Goal: Check status: Check status

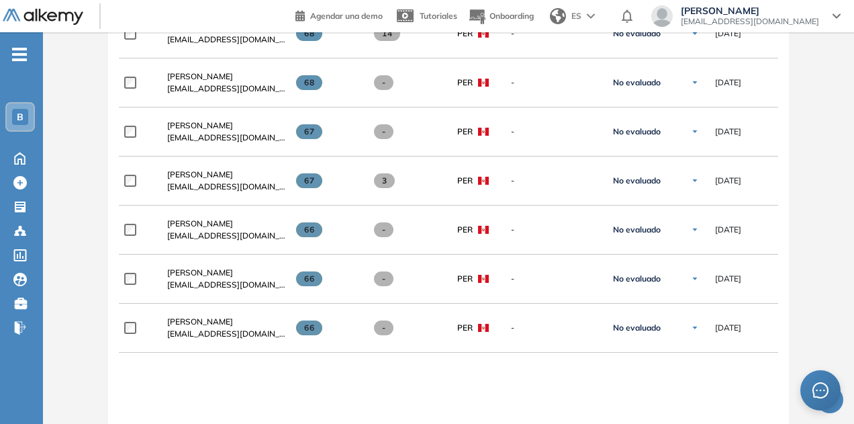
scroll to position [1690, 0]
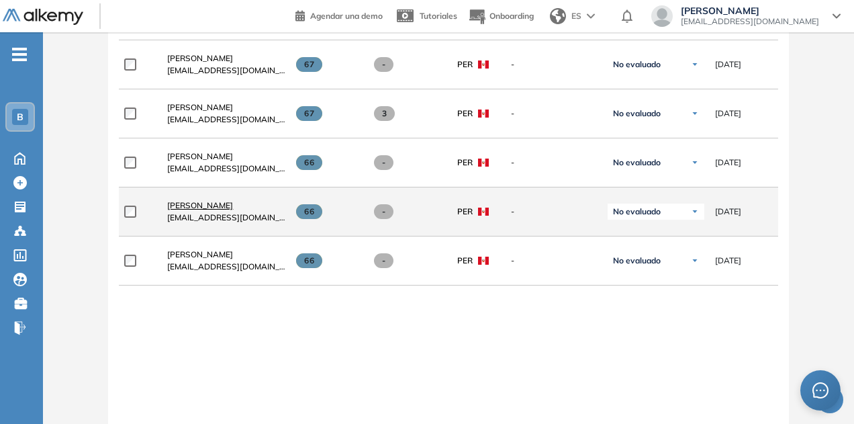
click at [203, 202] on span "[PERSON_NAME]" at bounding box center [200, 205] width 66 height 10
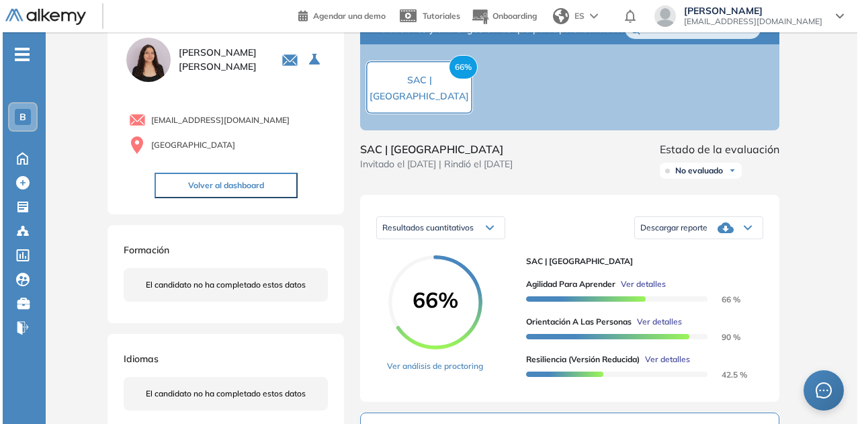
scroll to position [67, 0]
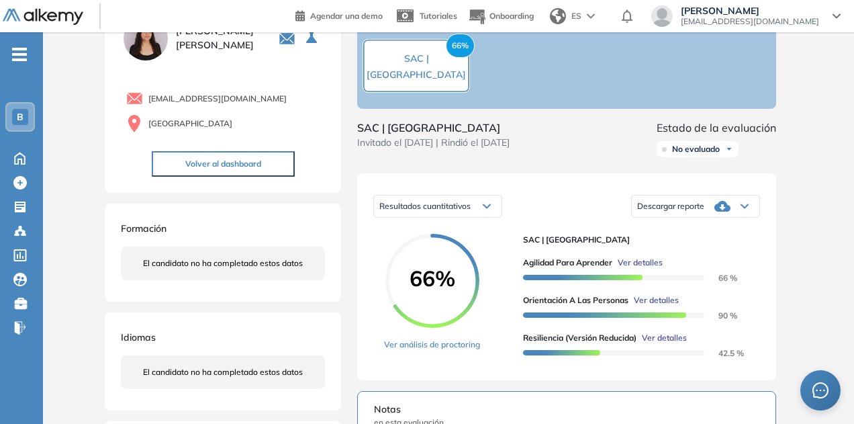
click at [664, 359] on div at bounding box center [613, 351] width 181 height 15
click at [665, 357] on div at bounding box center [613, 351] width 181 height 15
click at [671, 344] on span "Ver detalles" at bounding box center [664, 338] width 45 height 12
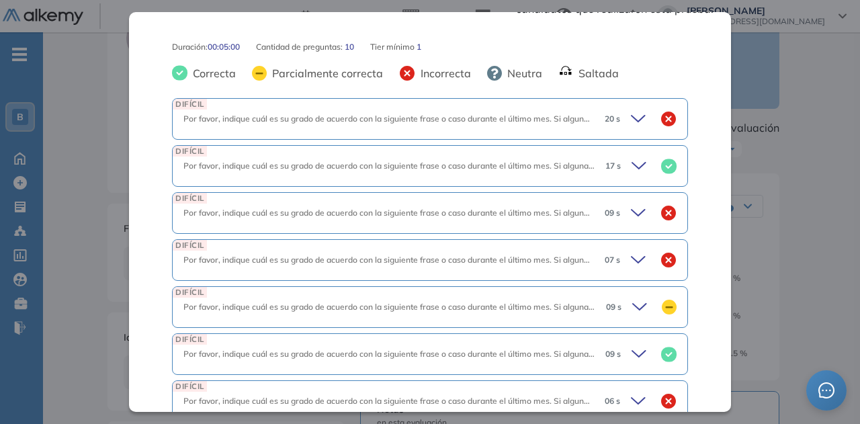
scroll to position [605, 0]
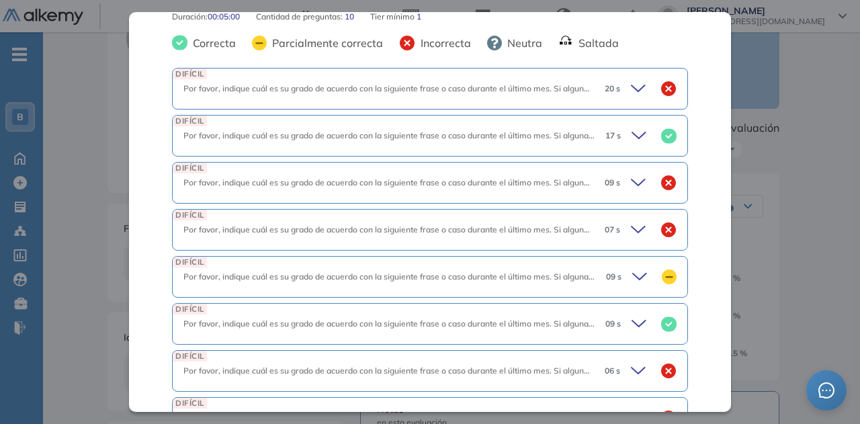
click at [631, 79] on icon at bounding box center [640, 88] width 19 height 19
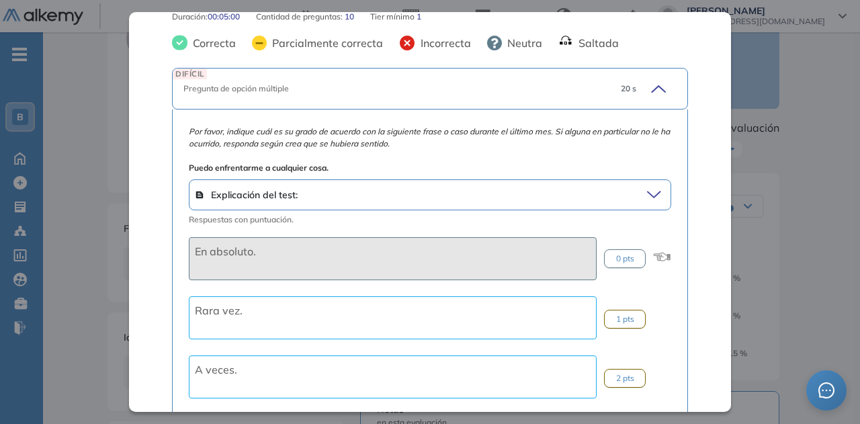
click at [627, 79] on div "20 s" at bounding box center [643, 88] width 67 height 19
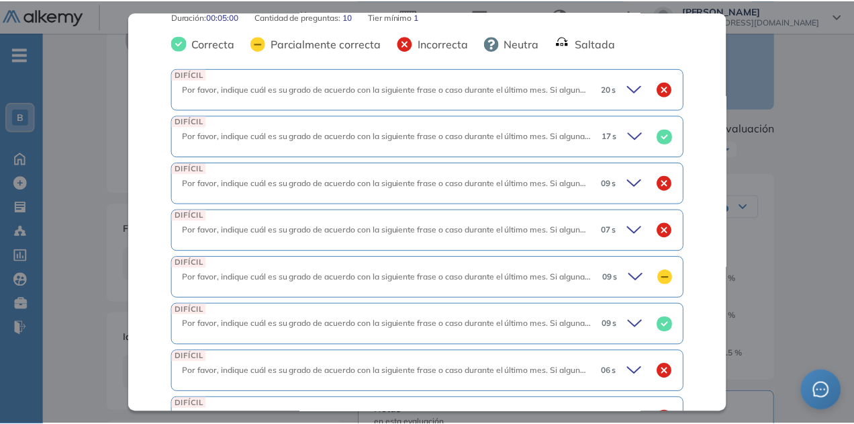
scroll to position [765, 0]
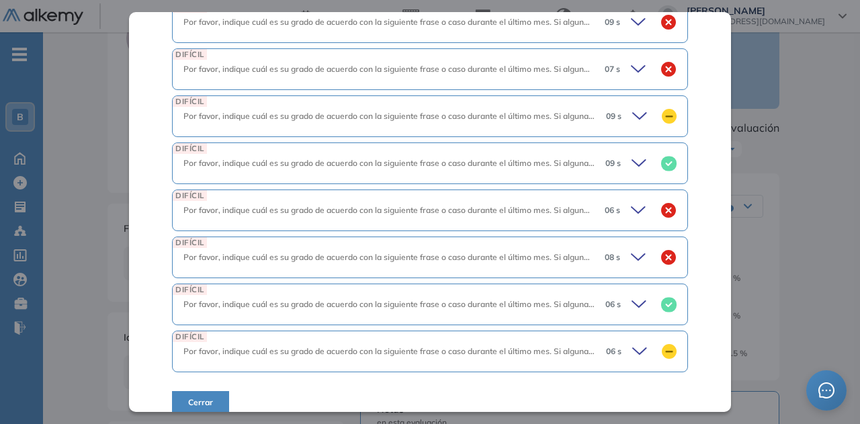
click at [633, 189] on div "DIFÍCIL Por favor, indique cuál es su grado de acuerdo con la siguiente frase o…" at bounding box center [430, 210] width 516 height 42
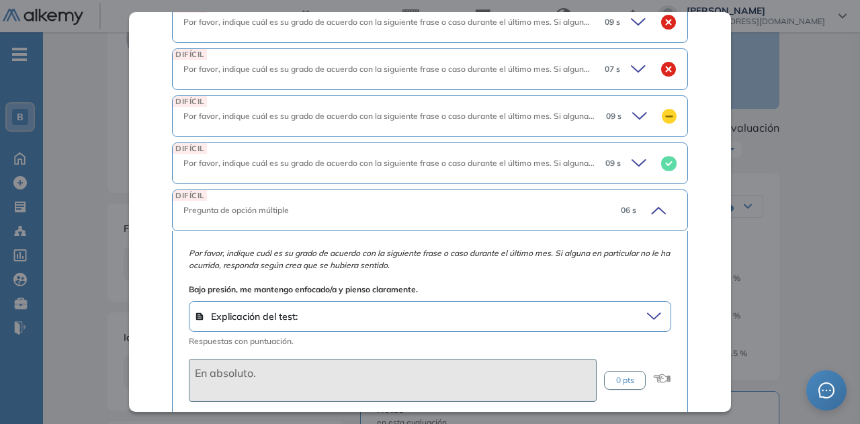
click at [628, 201] on div "06 s" at bounding box center [643, 210] width 67 height 19
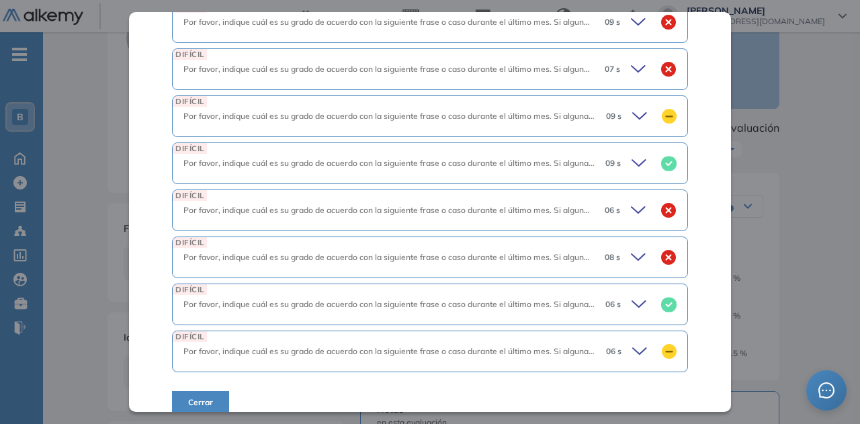
click at [821, 235] on div "Inicio Alkymetrics Evaluaciones Dashboard Candidato Resiliencia (versión reduci…" at bounding box center [451, 383] width 817 height 836
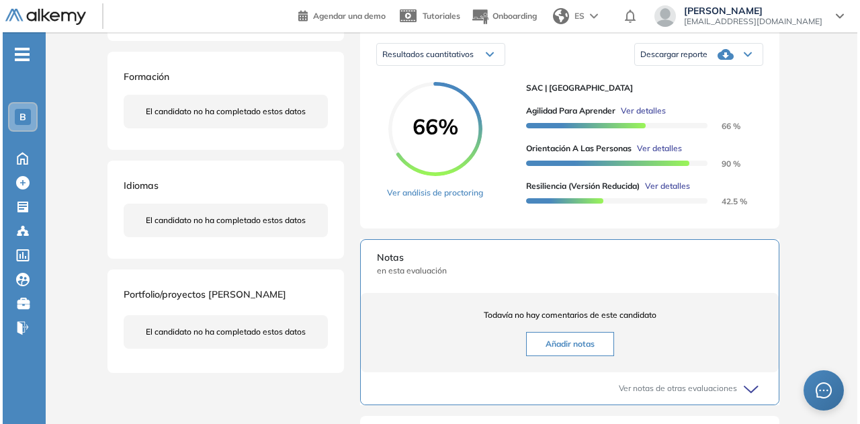
scroll to position [202, 0]
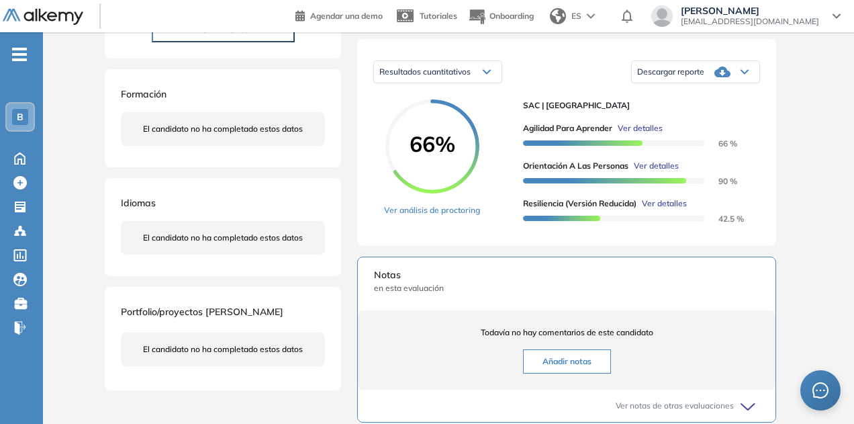
click at [672, 210] on span "Ver detalles" at bounding box center [664, 203] width 45 height 12
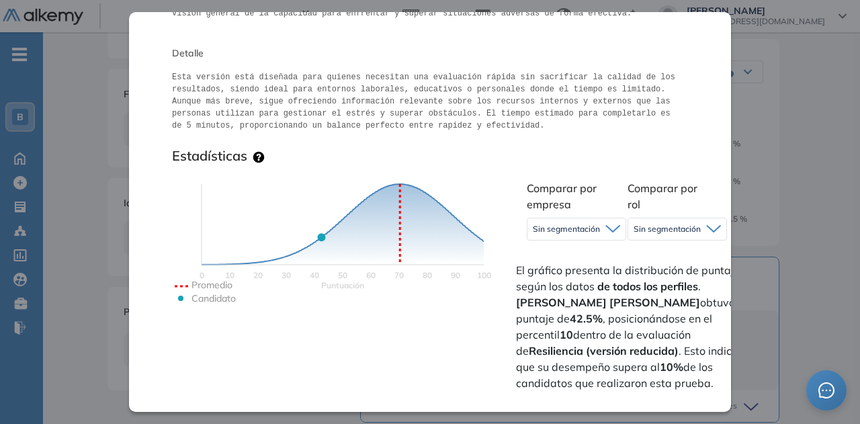
scroll to position [765, 0]
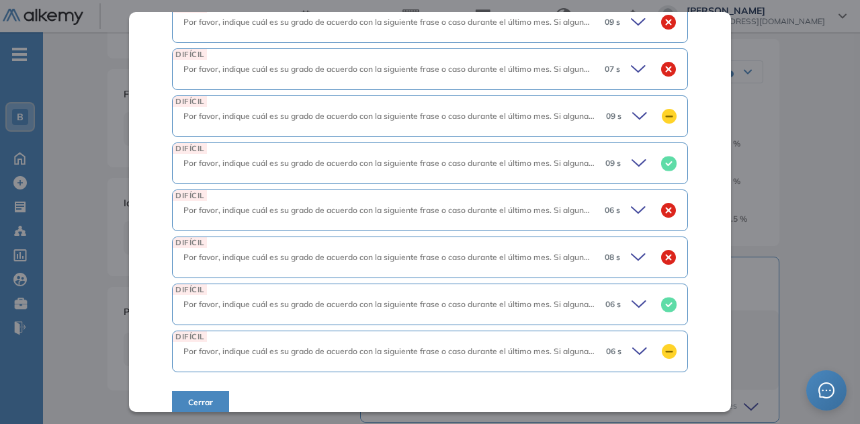
click at [631, 248] on icon at bounding box center [640, 257] width 19 height 19
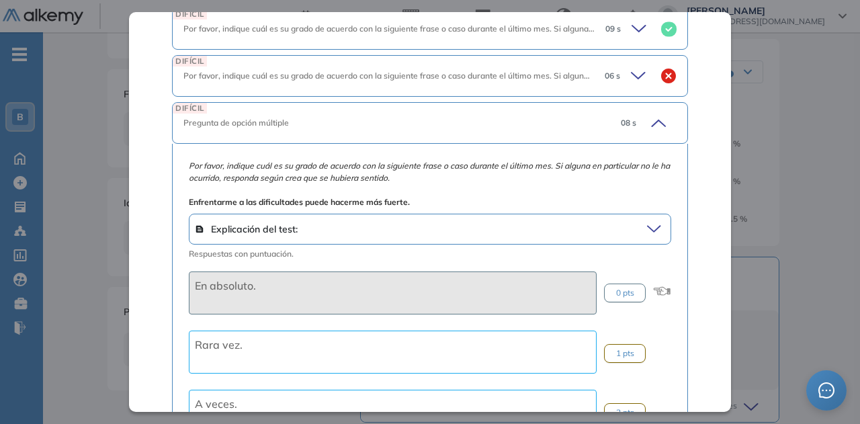
scroll to position [832, 0]
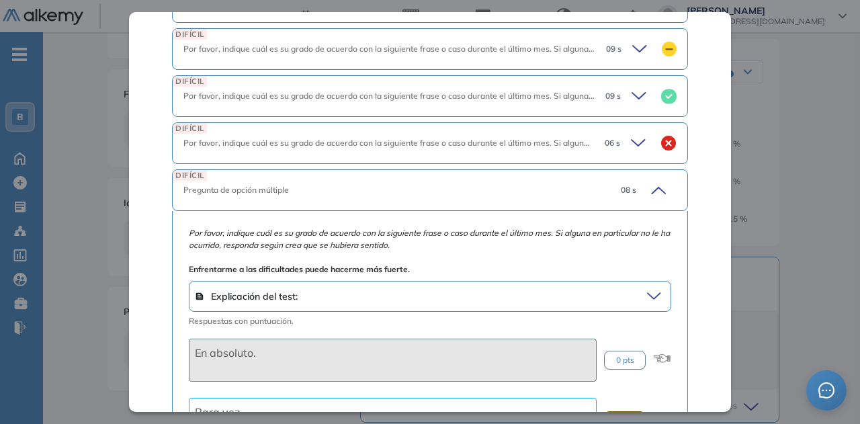
click at [656, 181] on div "08 s" at bounding box center [643, 190] width 67 height 19
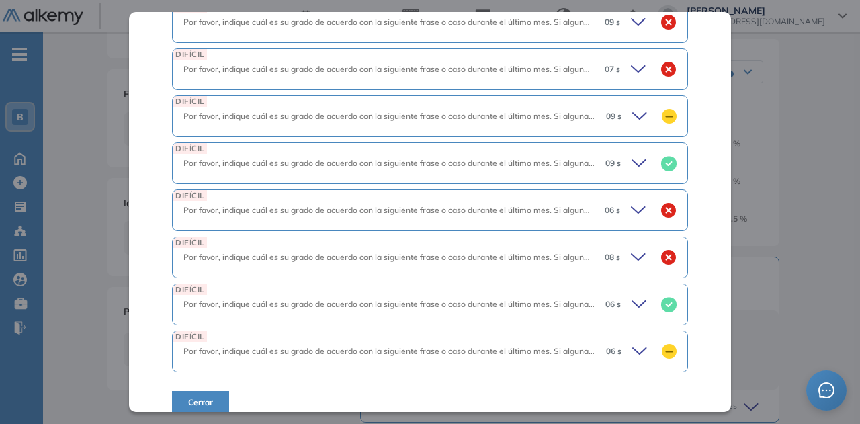
click at [634, 201] on icon at bounding box center [640, 210] width 19 height 19
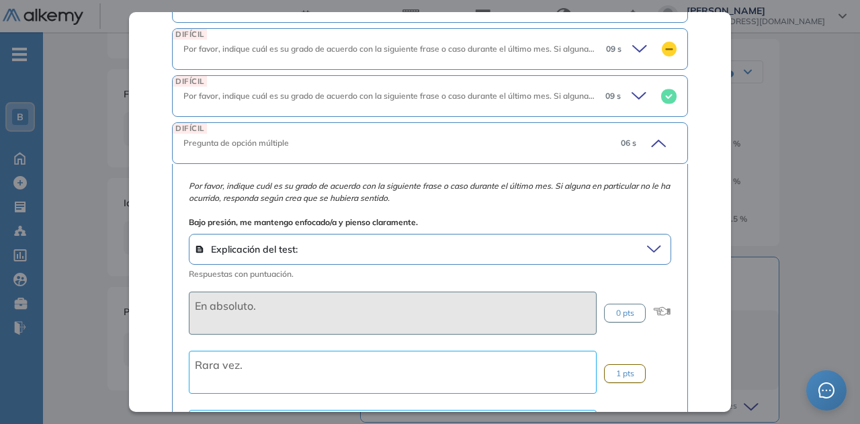
click at [626, 134] on div "06 s" at bounding box center [643, 143] width 67 height 19
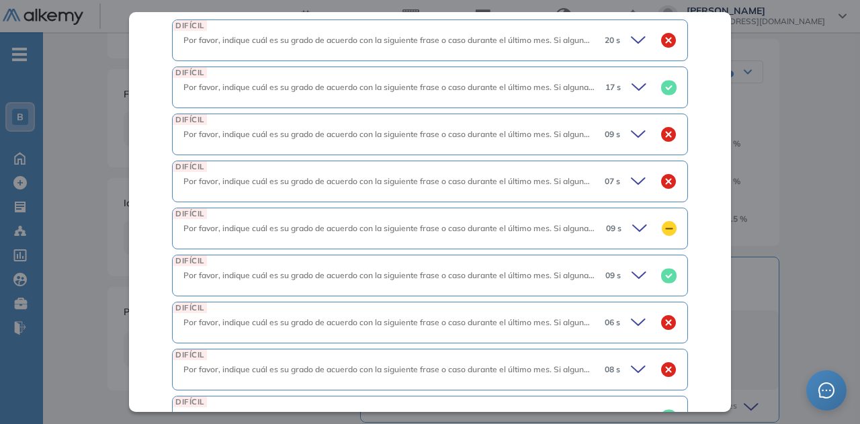
scroll to position [631, 0]
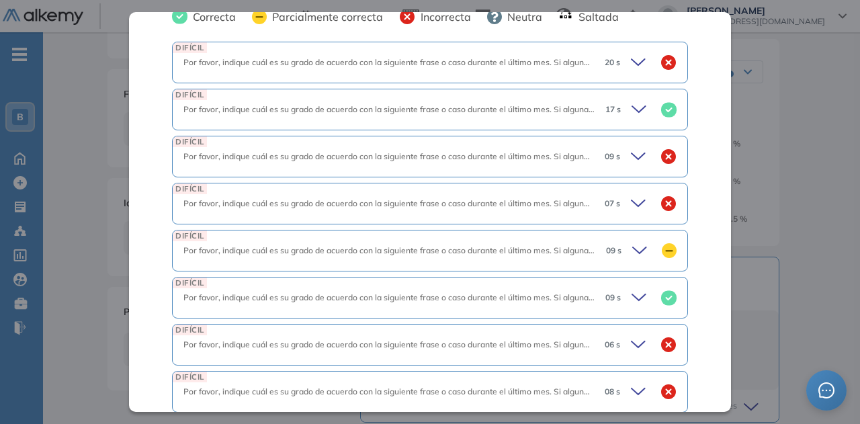
click at [633, 194] on icon at bounding box center [640, 203] width 19 height 19
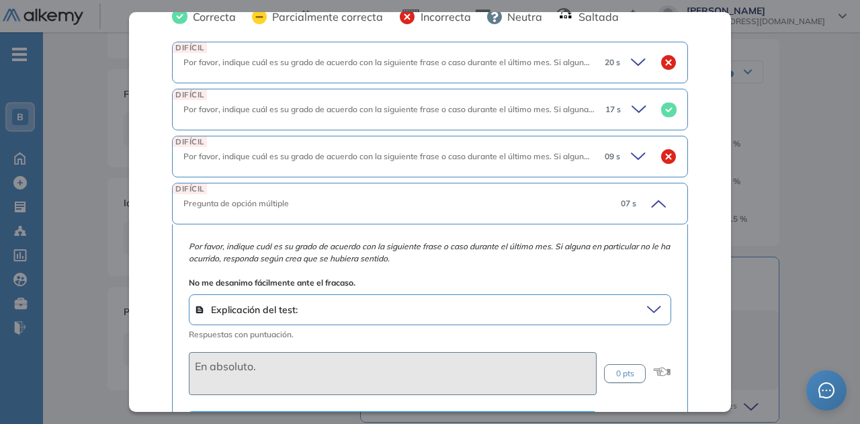
click at [633, 194] on div "07 s" at bounding box center [643, 203] width 67 height 19
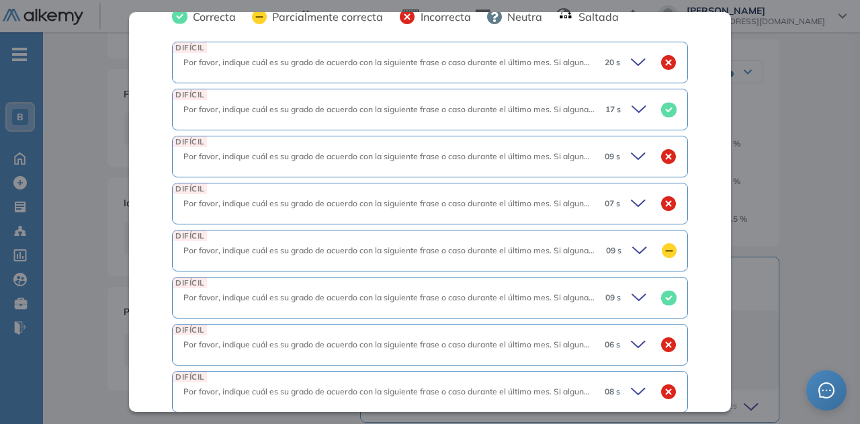
click at [631, 148] on icon at bounding box center [640, 156] width 19 height 19
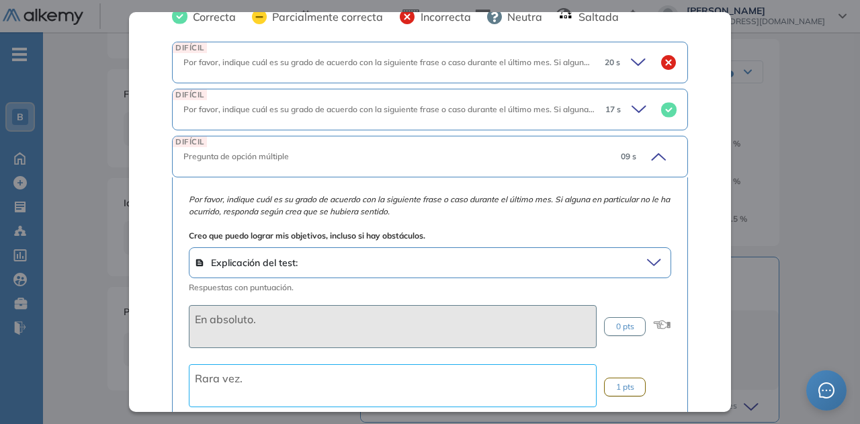
click at [629, 148] on div "09 s" at bounding box center [643, 156] width 67 height 19
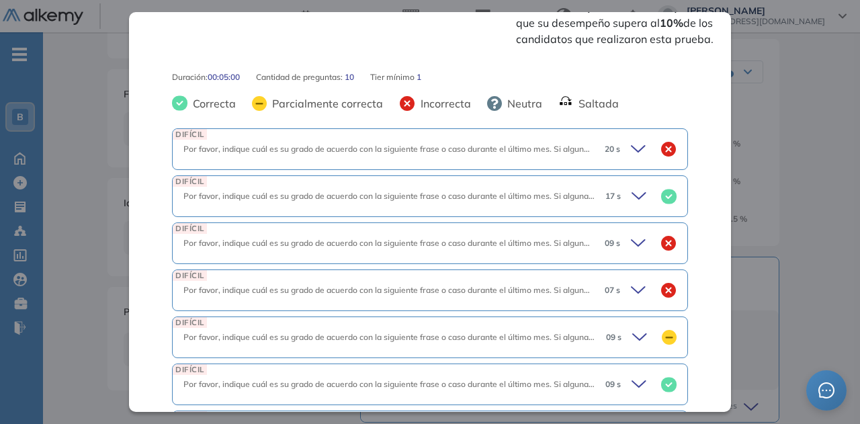
scroll to position [496, 0]
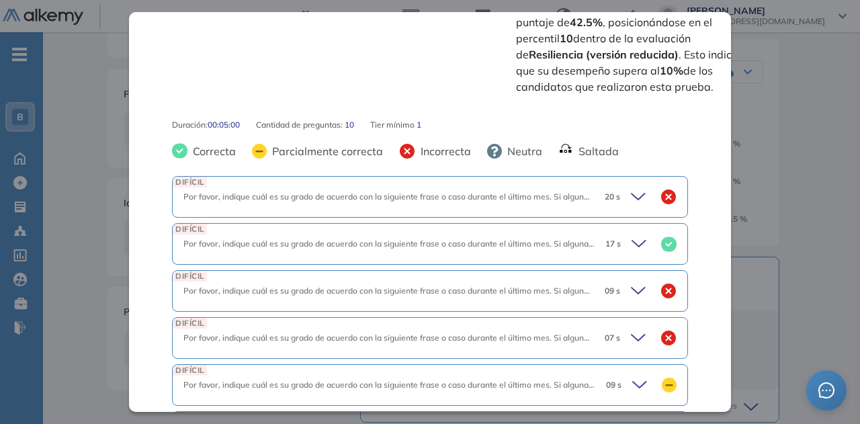
click at [631, 187] on icon at bounding box center [640, 196] width 19 height 19
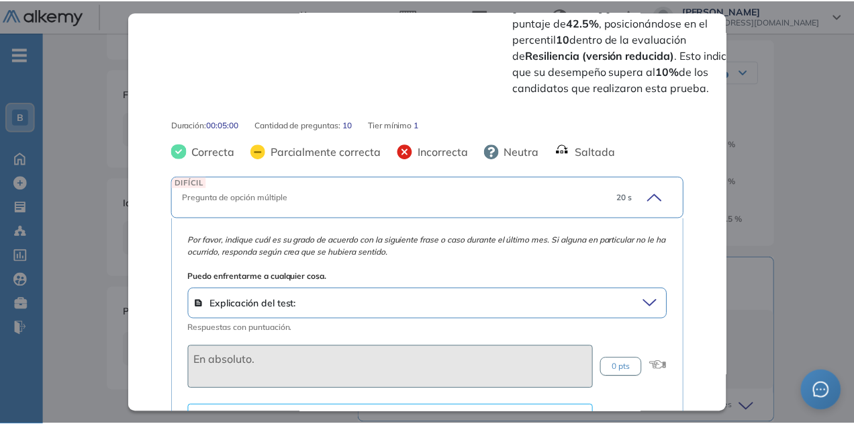
scroll to position [564, 0]
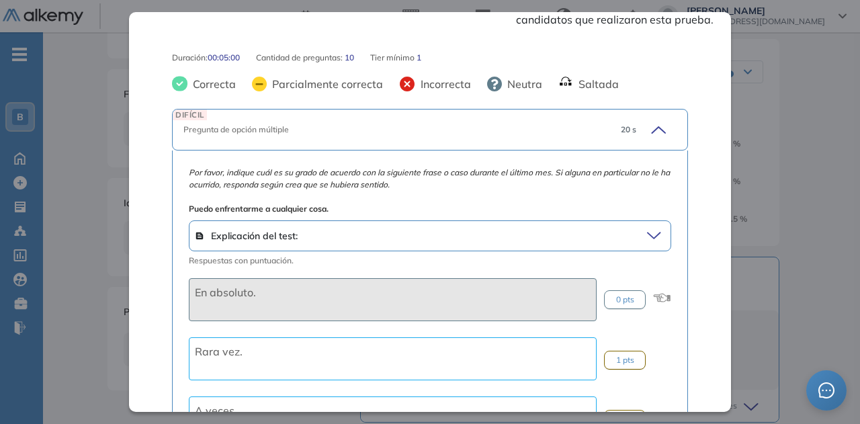
click at [103, 110] on div "Resiliencia (versión reducida) Integrador Idiomas Objetivos Resiliencia Resumen…" at bounding box center [451, 246] width 699 height 777
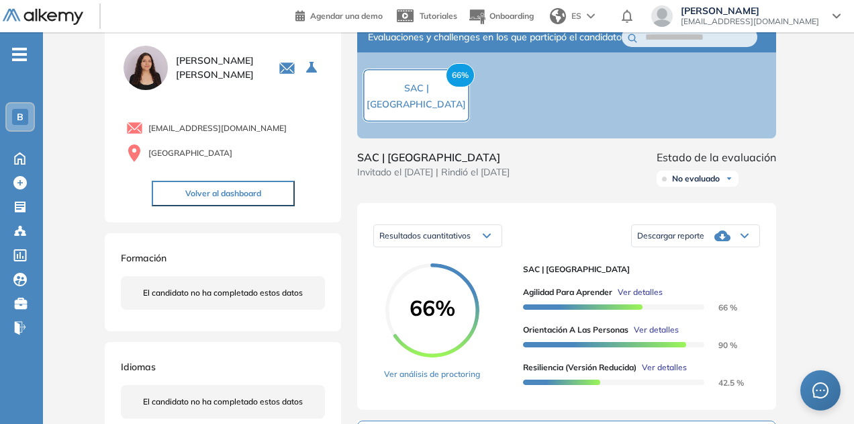
scroll to position [0, 0]
